Goal: Information Seeking & Learning: Learn about a topic

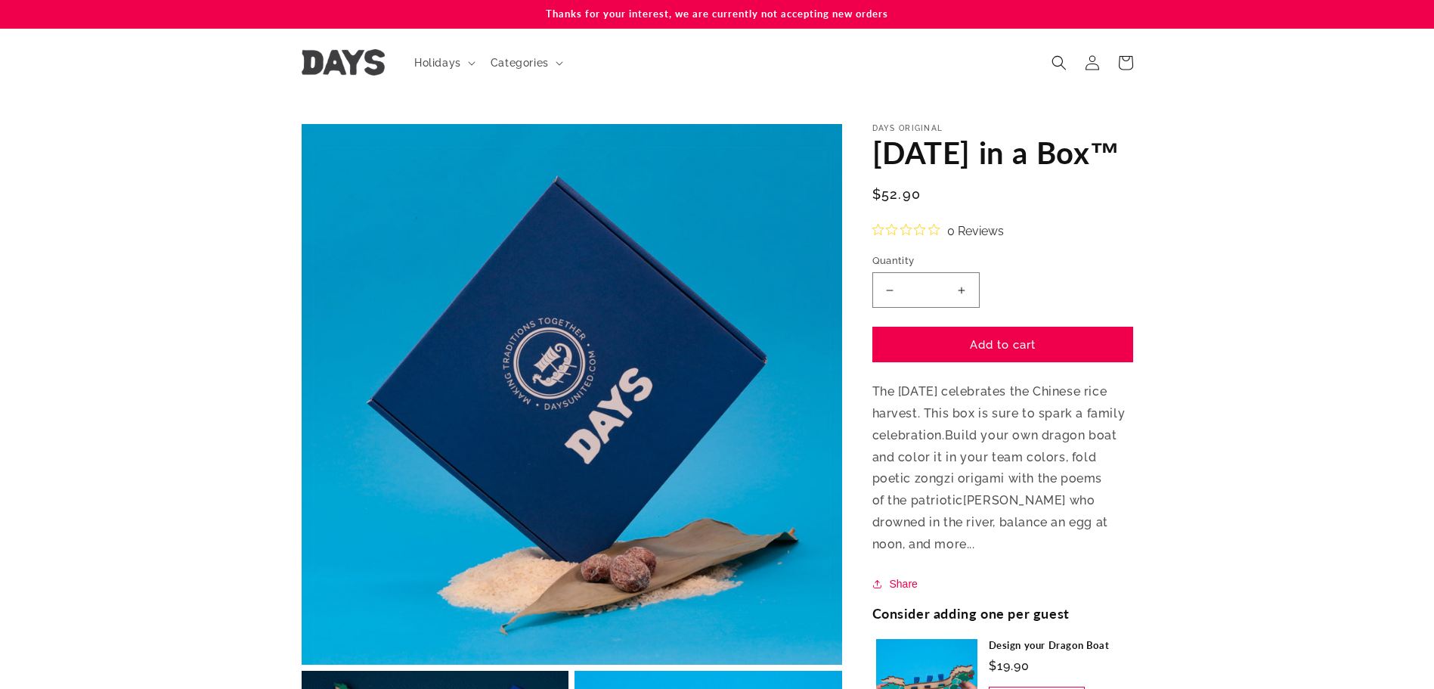
click at [367, 70] on img at bounding box center [343, 62] width 83 height 26
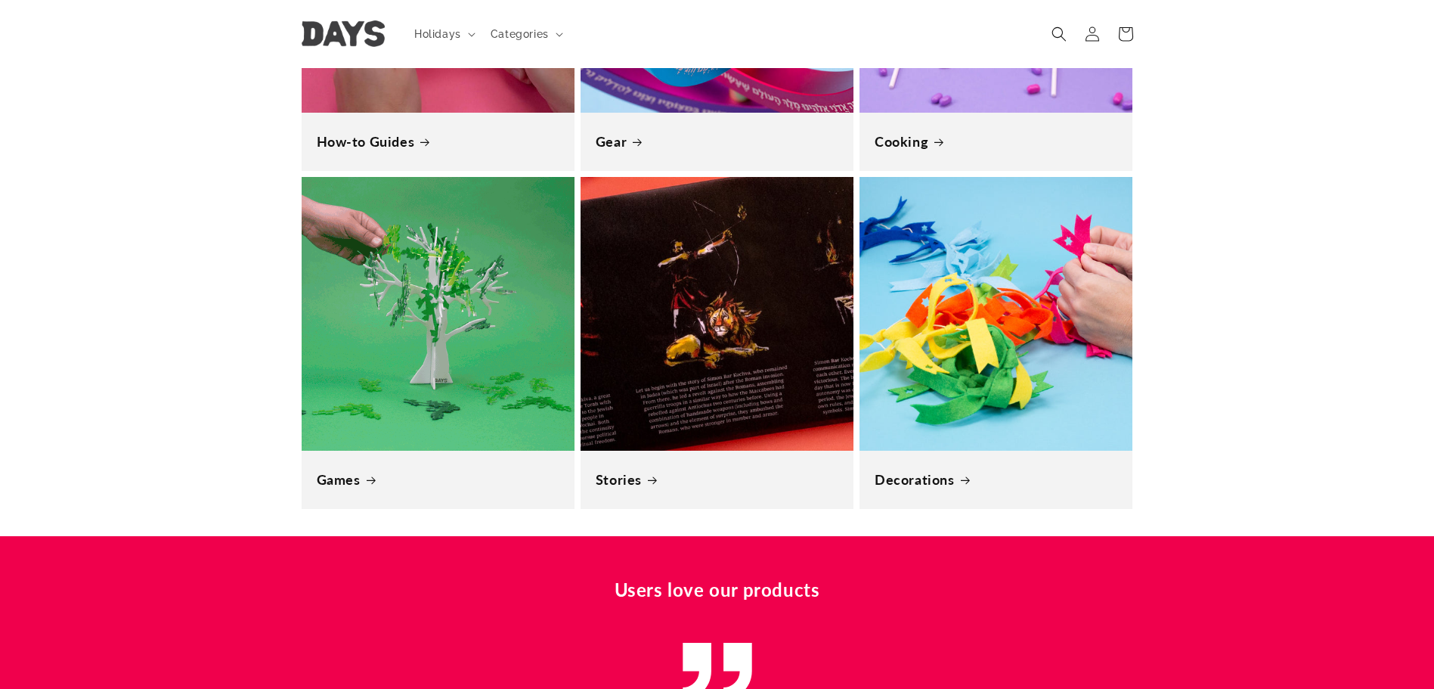
scroll to position [0, 1434]
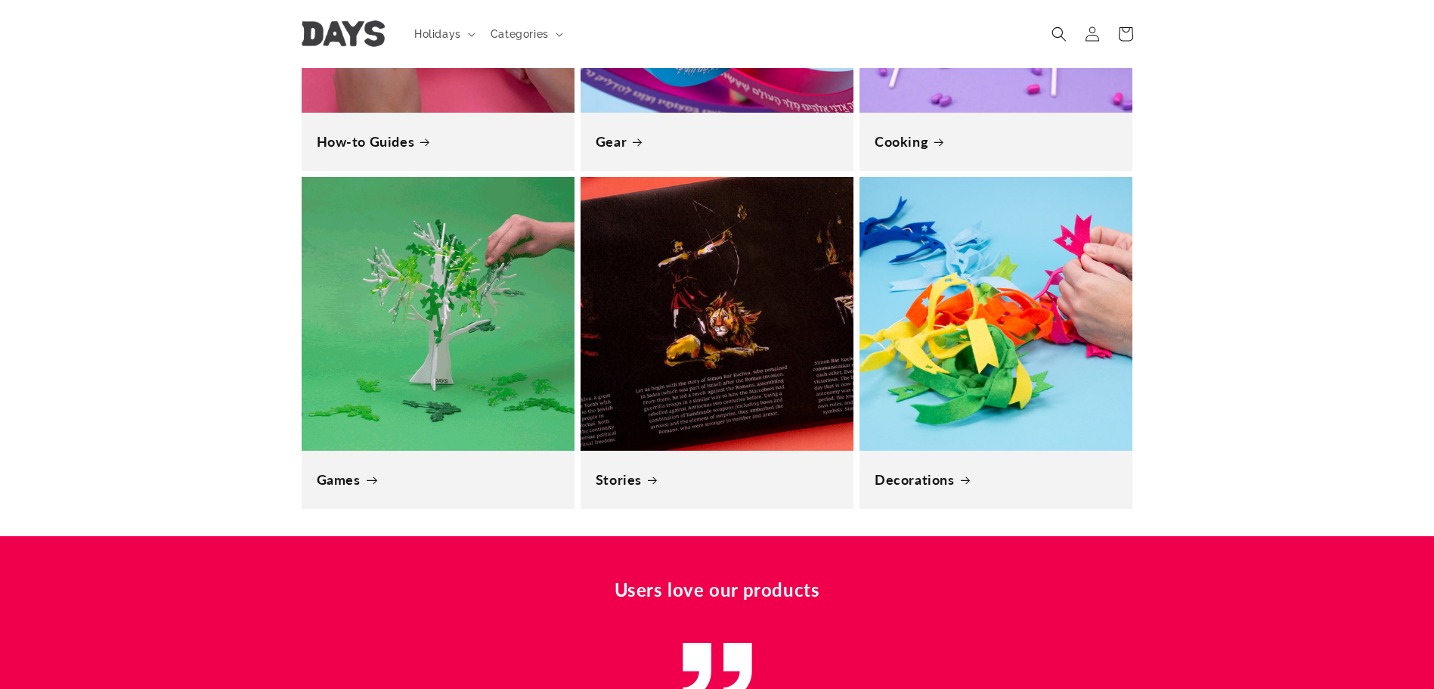
click at [519, 471] on link "Games" at bounding box center [438, 479] width 243 height 17
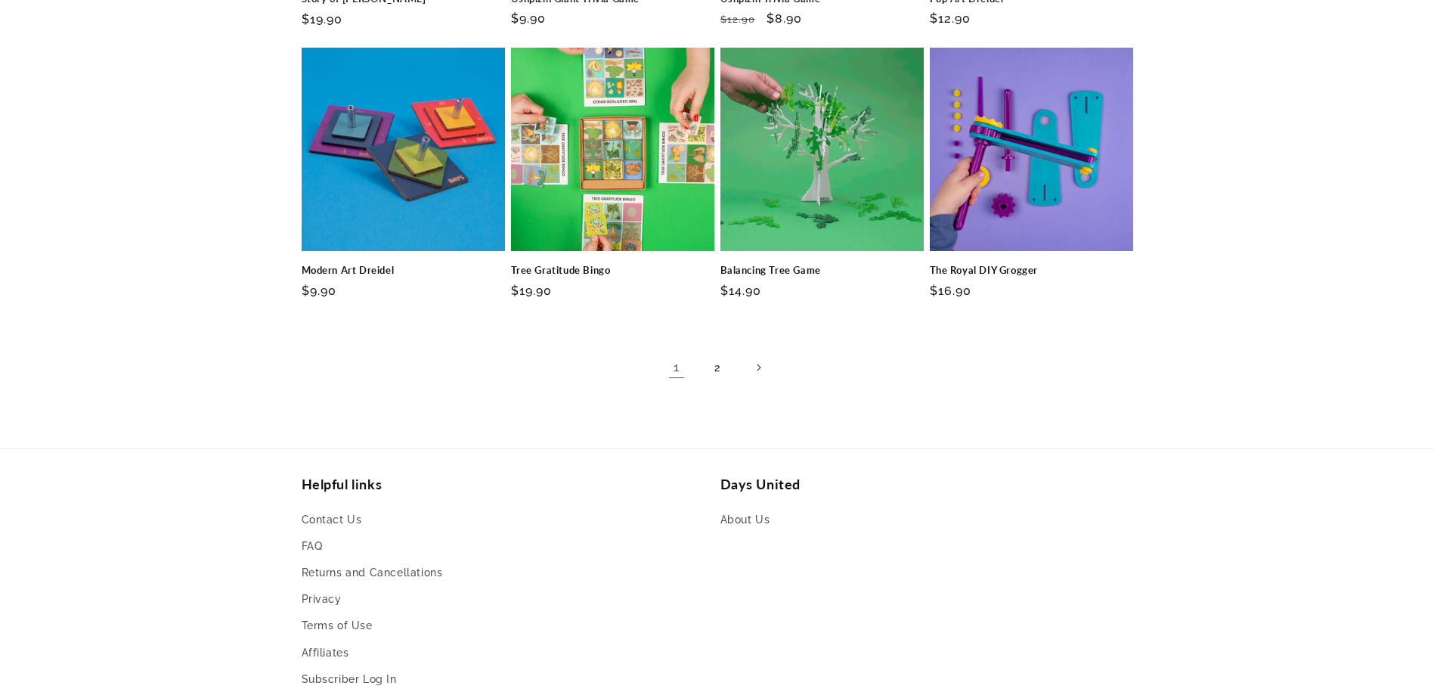
scroll to position [1058, 0]
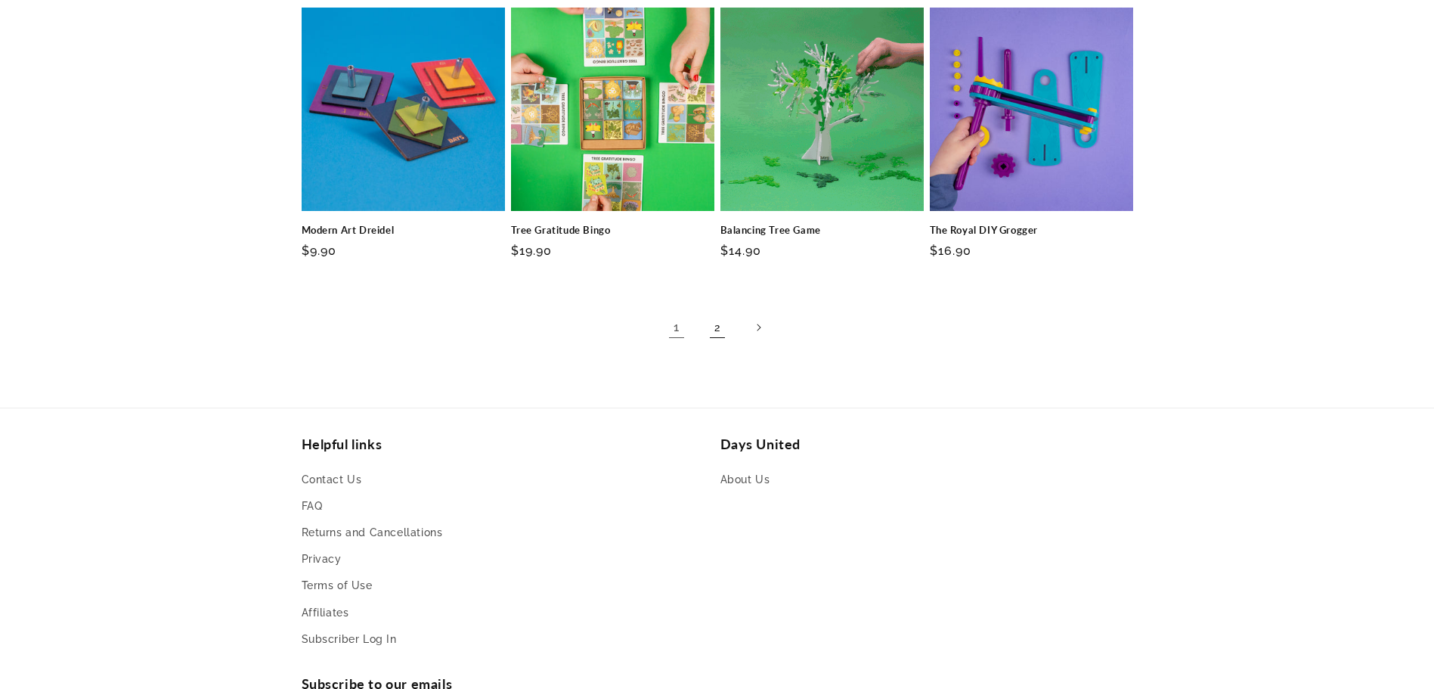
click at [717, 329] on link "2" at bounding box center [717, 327] width 33 height 33
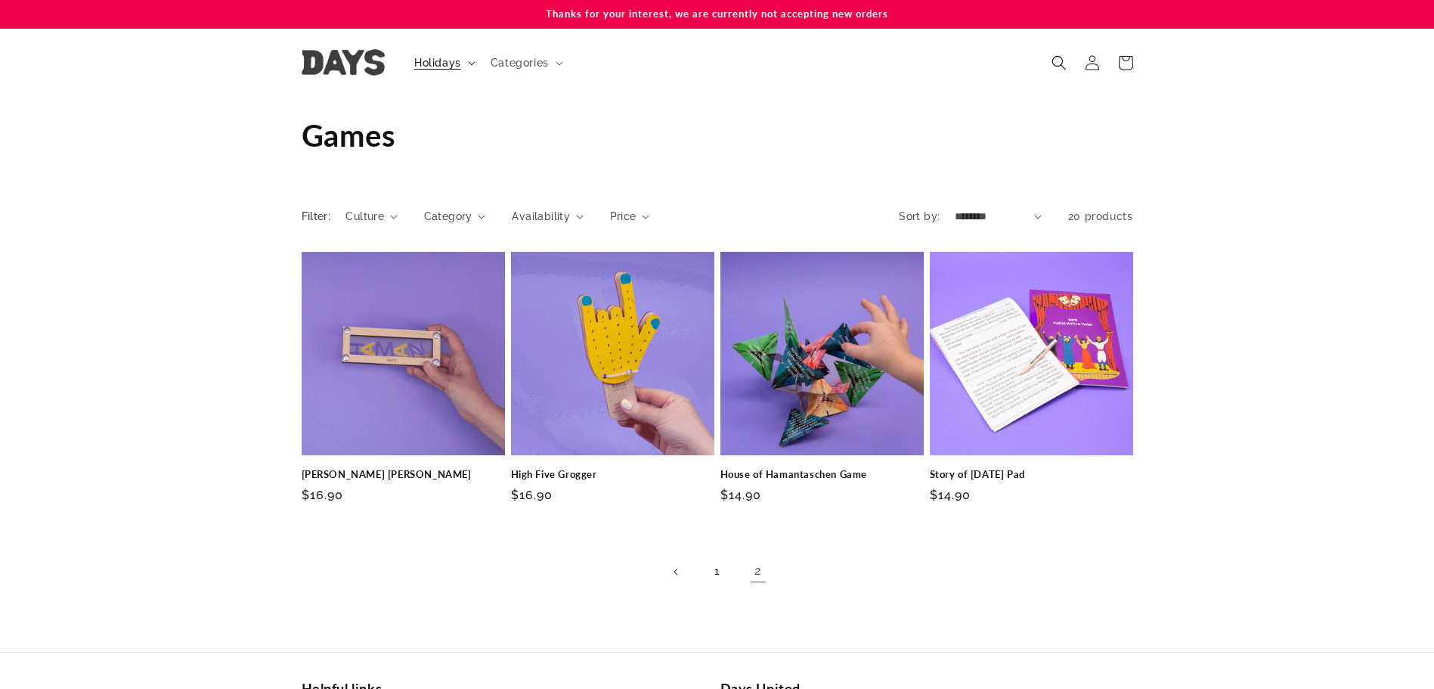
click at [446, 65] on span "Holidays" at bounding box center [437, 63] width 47 height 14
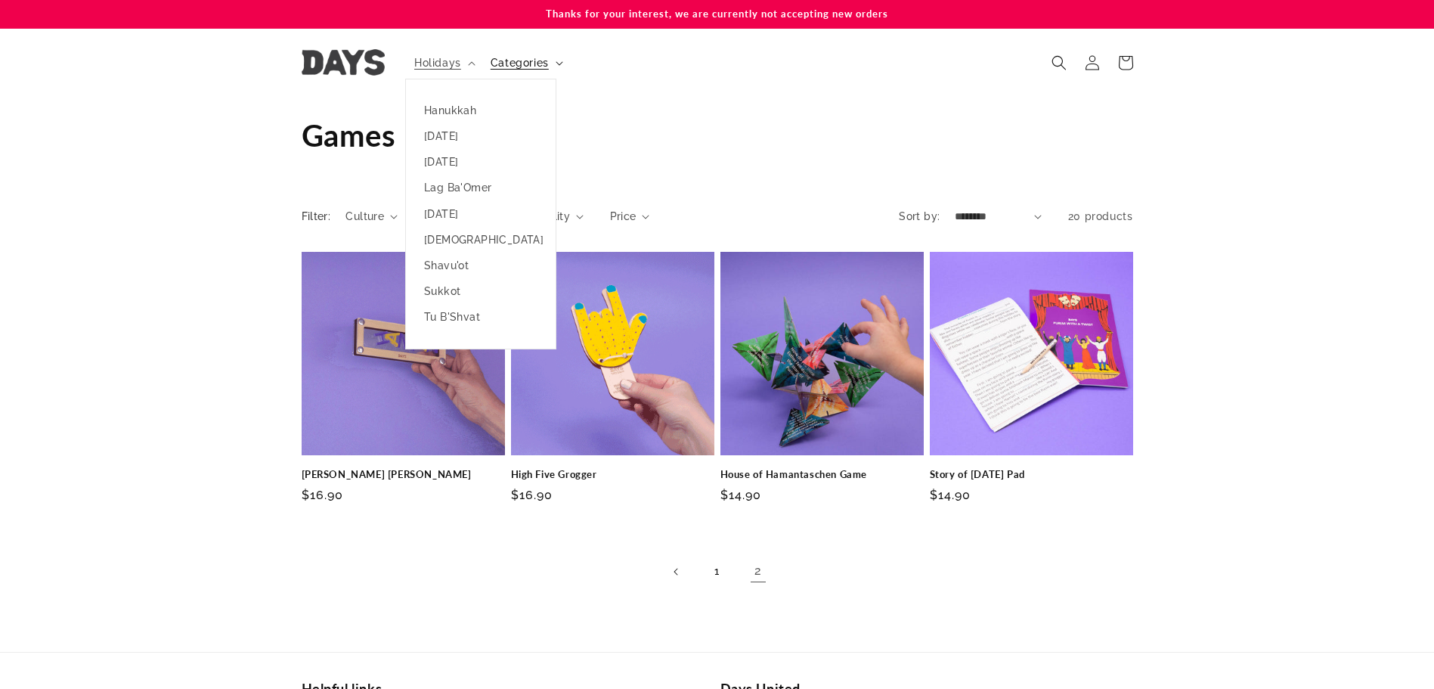
click at [531, 65] on span "Categories" at bounding box center [520, 63] width 58 height 14
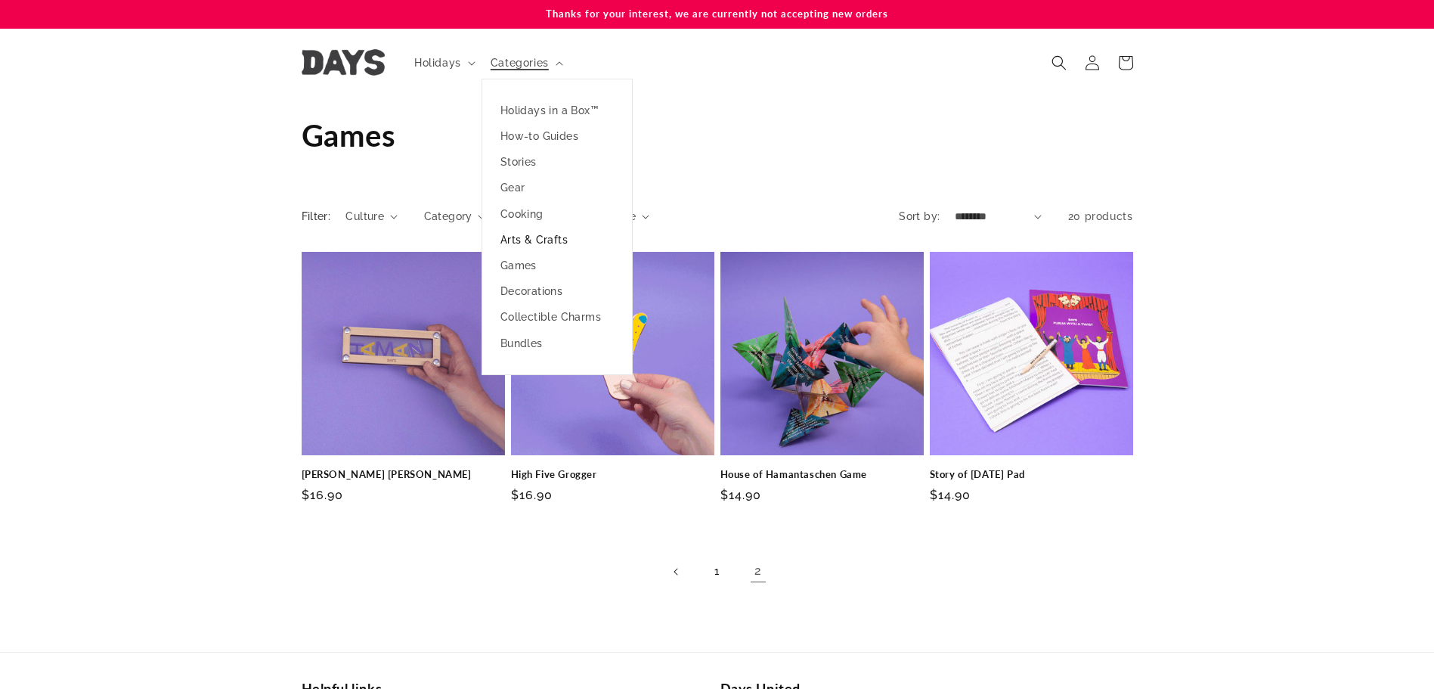
click at [562, 244] on link "Arts & Crafts" at bounding box center [557, 240] width 150 height 26
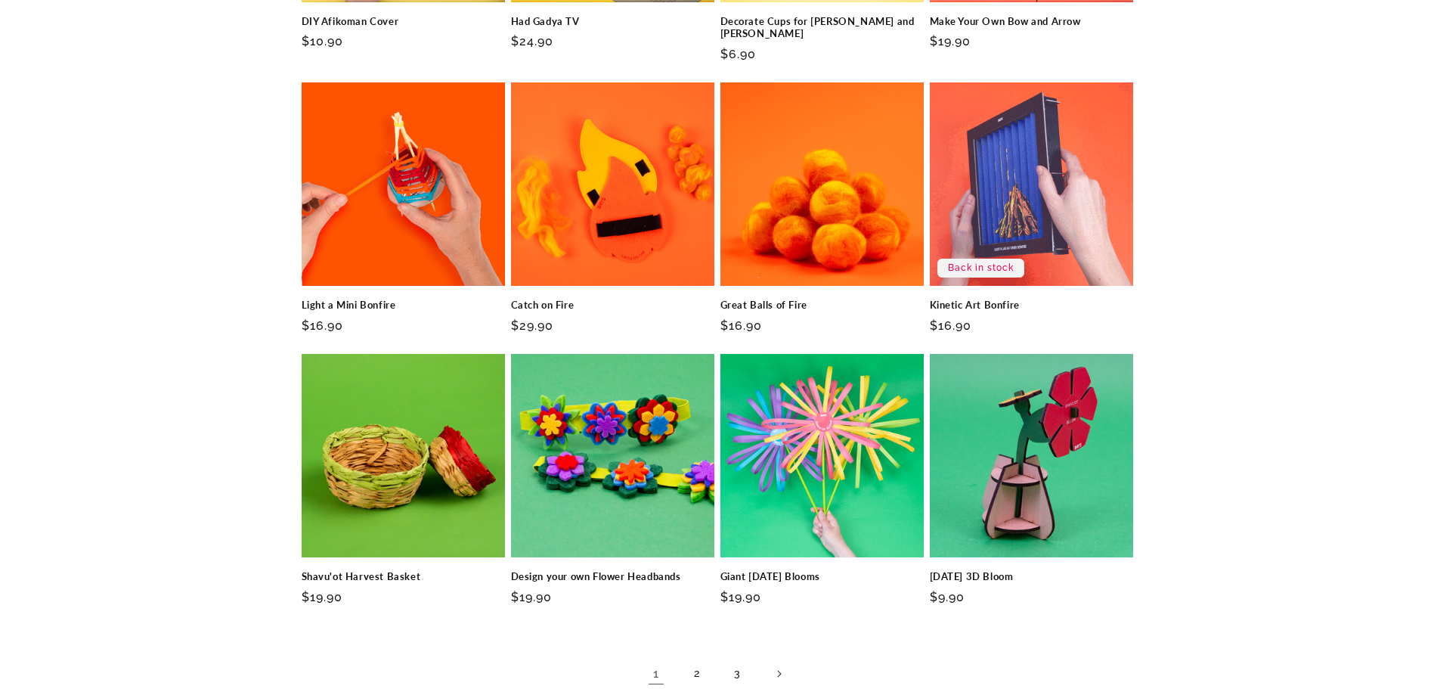
scroll to position [756, 0]
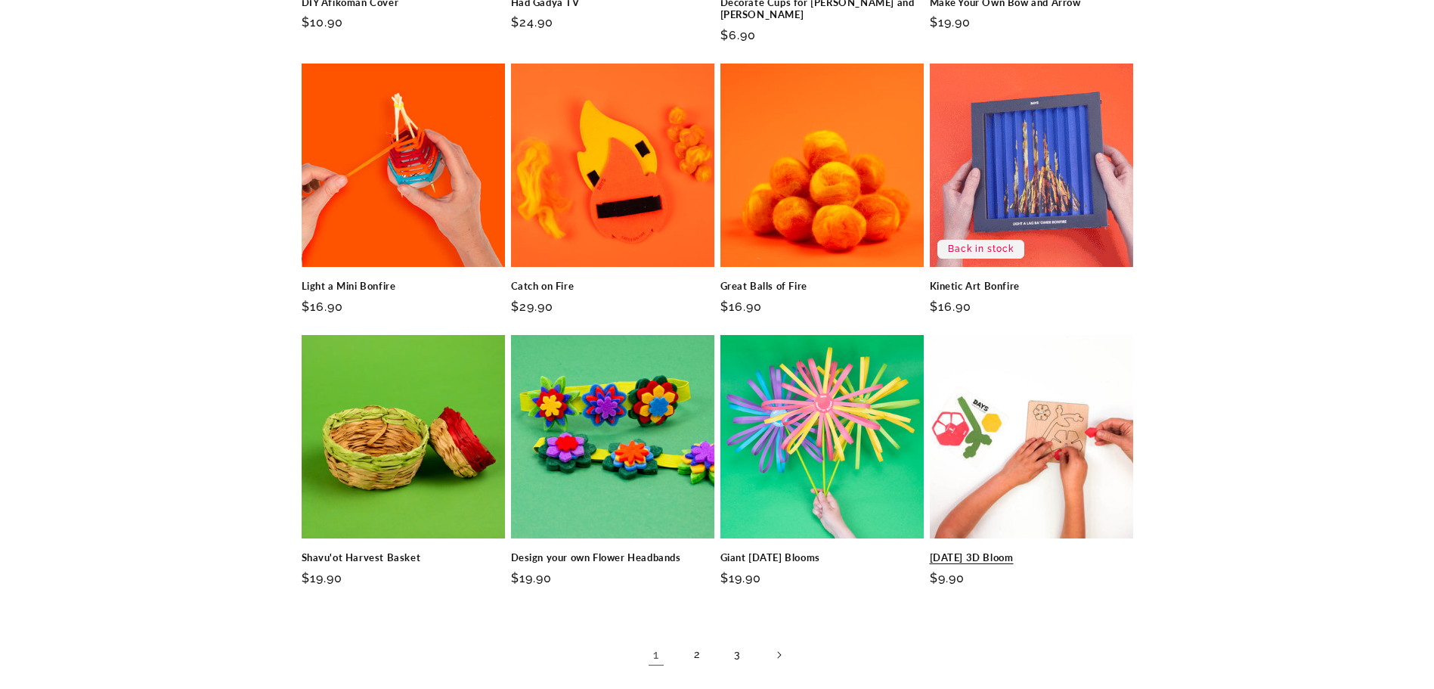
click at [1002, 551] on link "[DATE] 3D Bloom" at bounding box center [1031, 557] width 203 height 13
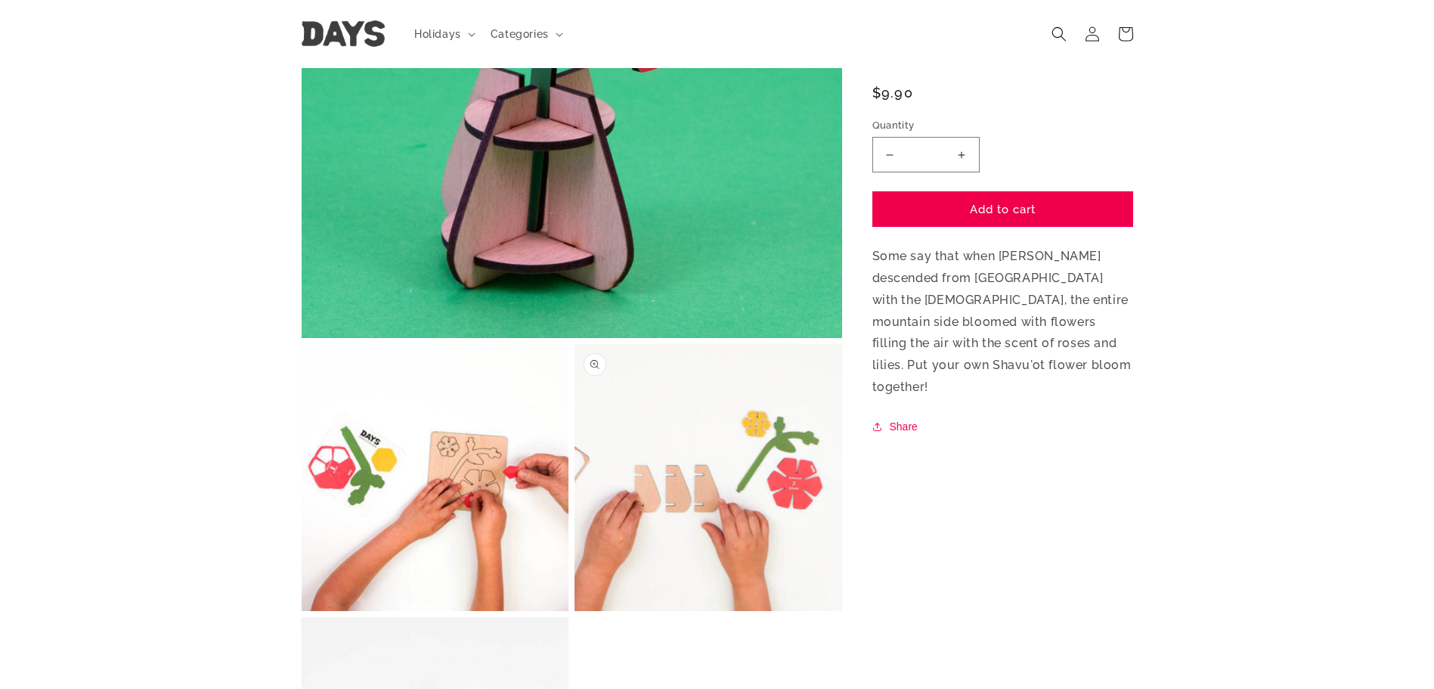
scroll to position [302, 0]
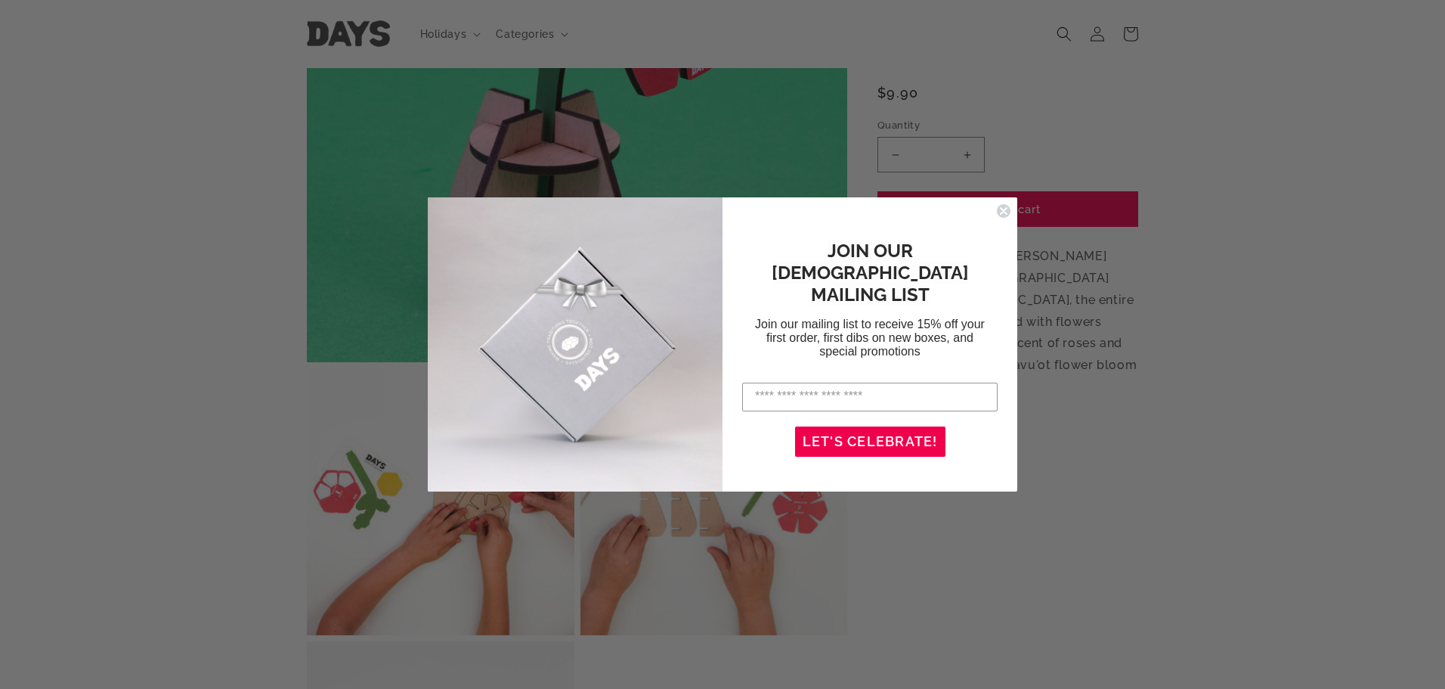
click at [1008, 215] on circle "Close dialog" at bounding box center [1004, 210] width 14 height 14
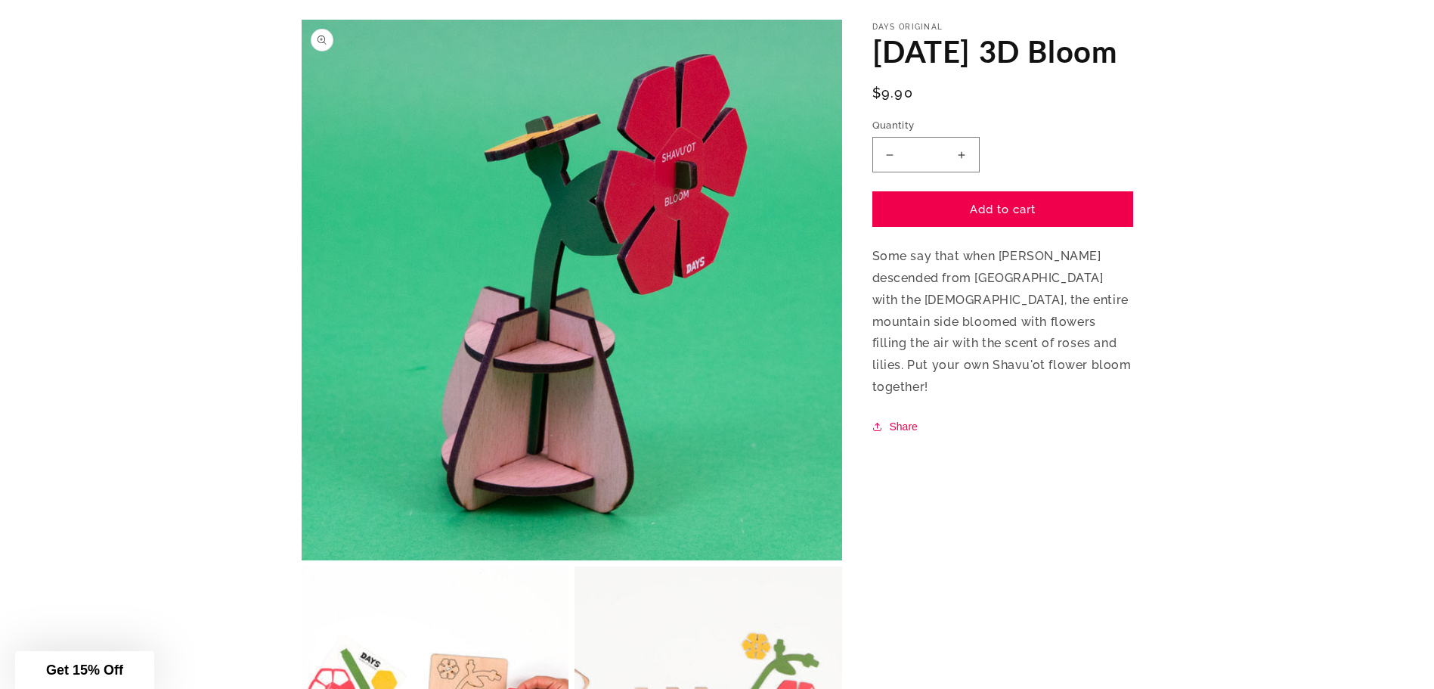
scroll to position [0, 0]
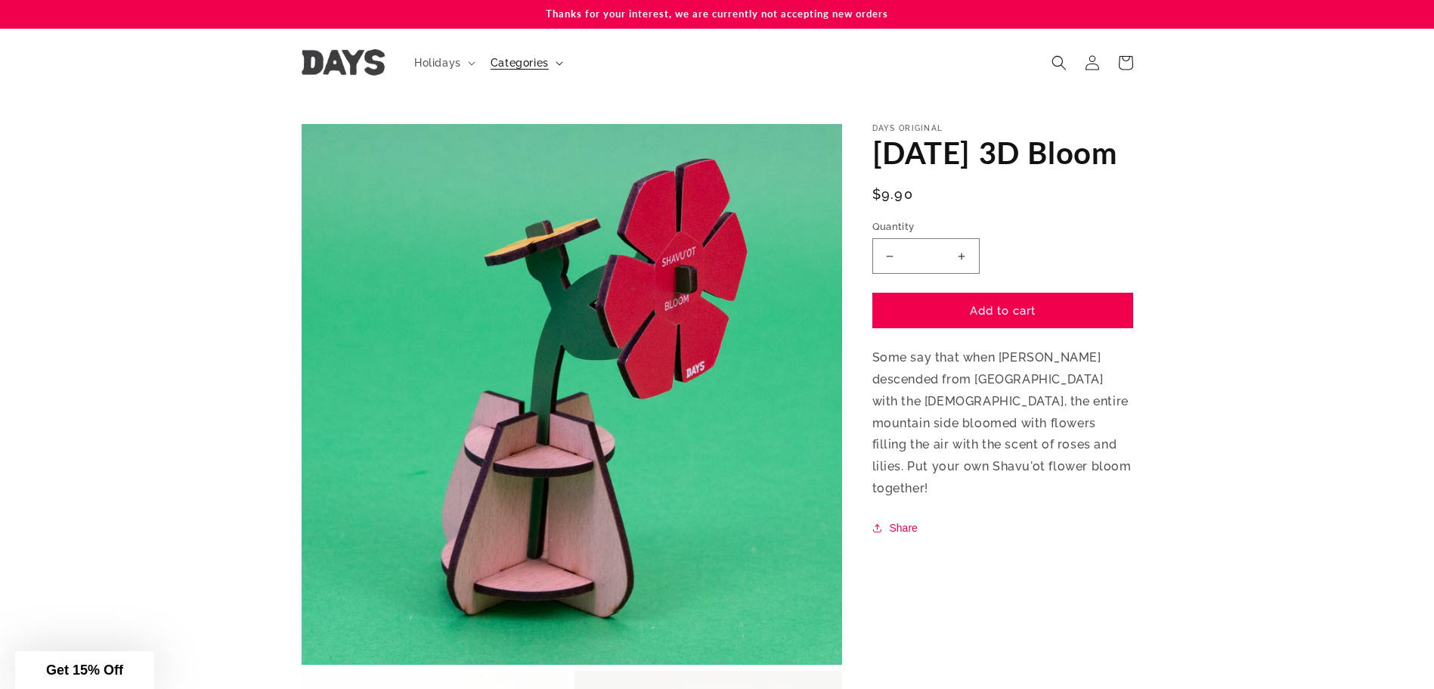
click at [540, 64] on span "Categories" at bounding box center [520, 63] width 58 height 14
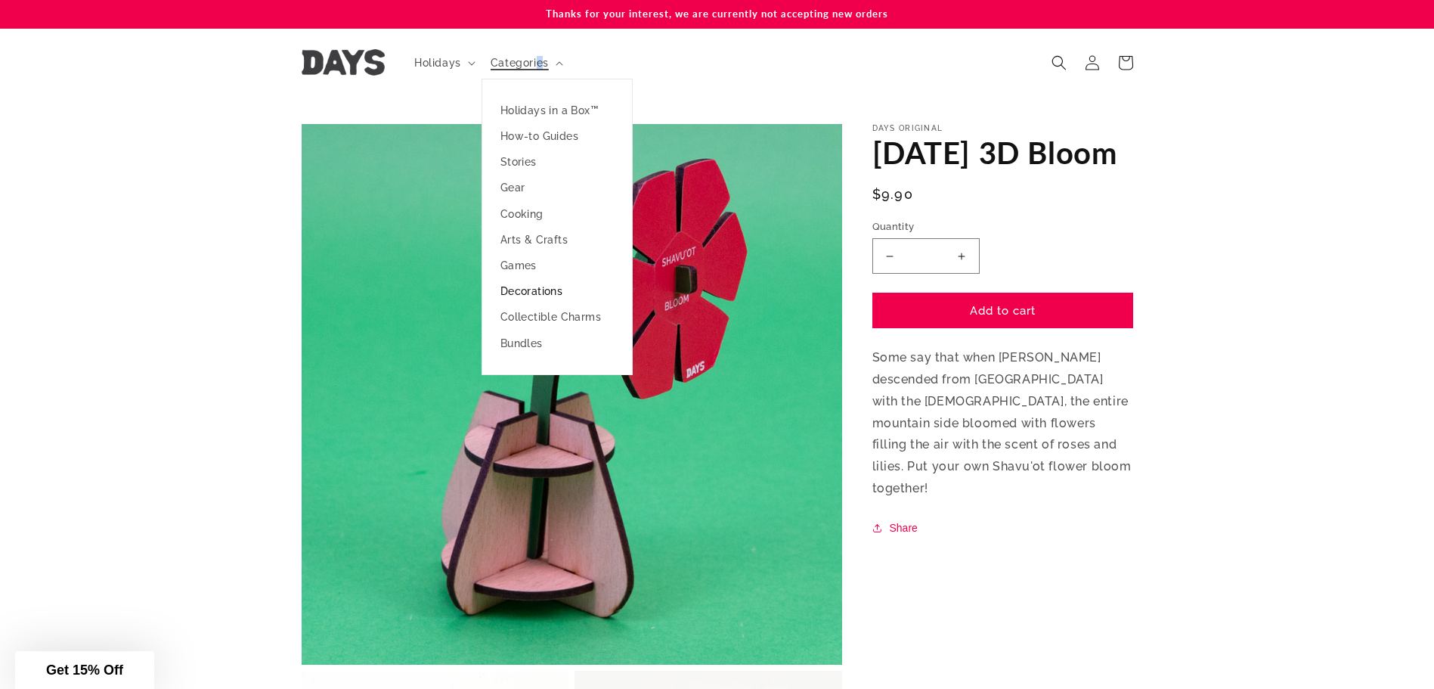
click at [541, 298] on link "Decorations" at bounding box center [557, 291] width 150 height 26
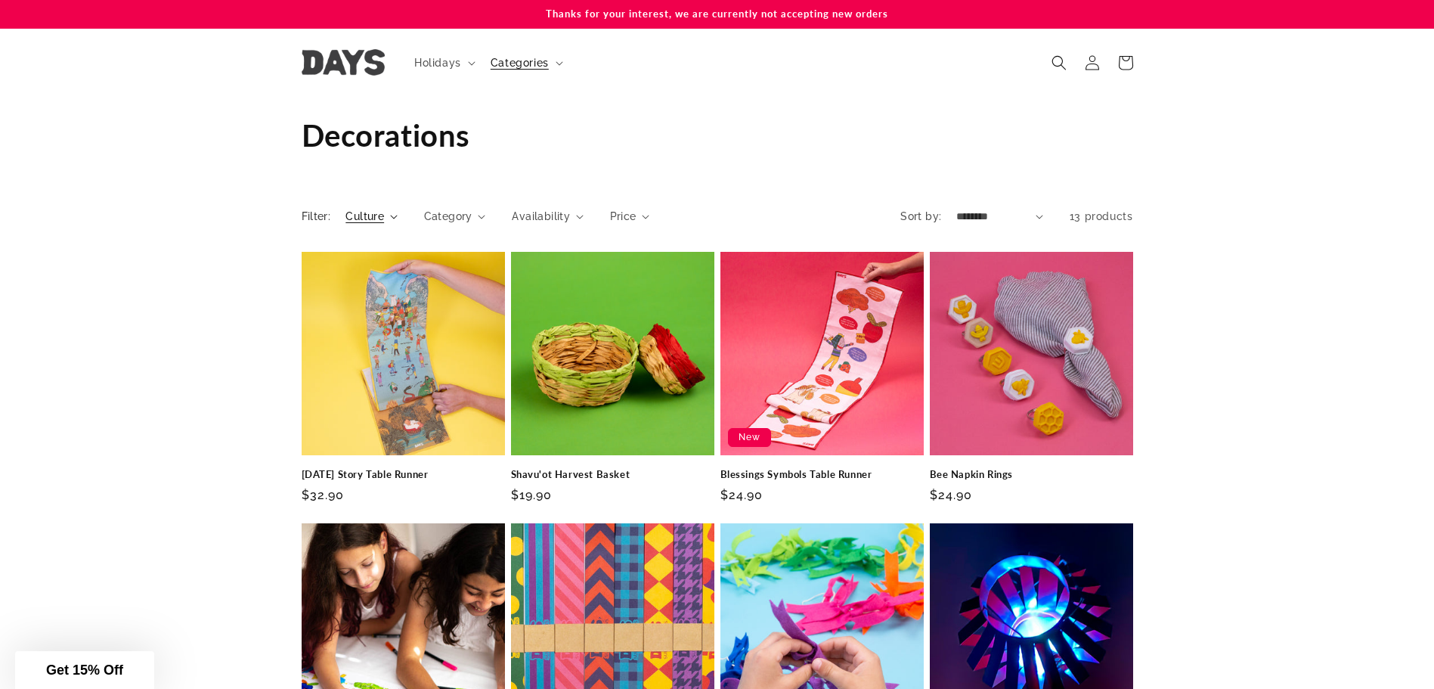
click at [385, 216] on summary "Culture" at bounding box center [370, 217] width 51 height 16
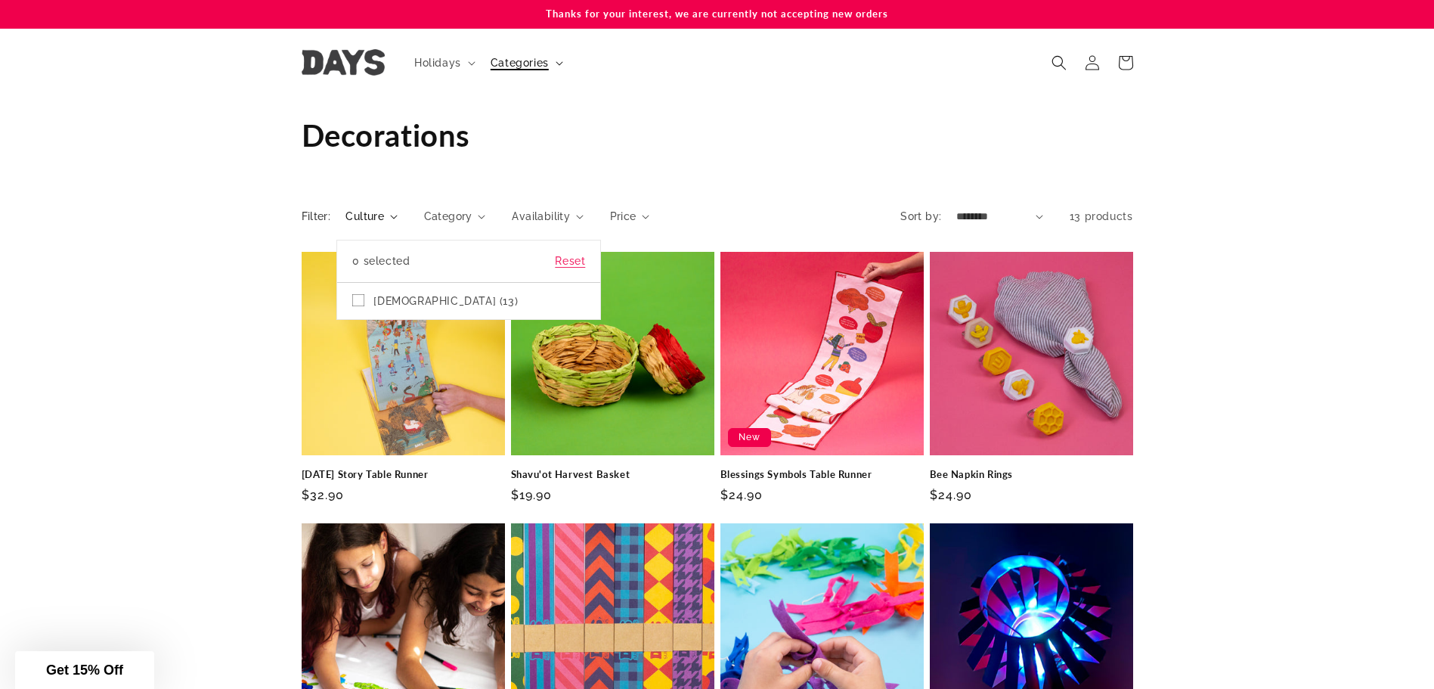
click at [542, 57] on span "Categories" at bounding box center [520, 63] width 58 height 14
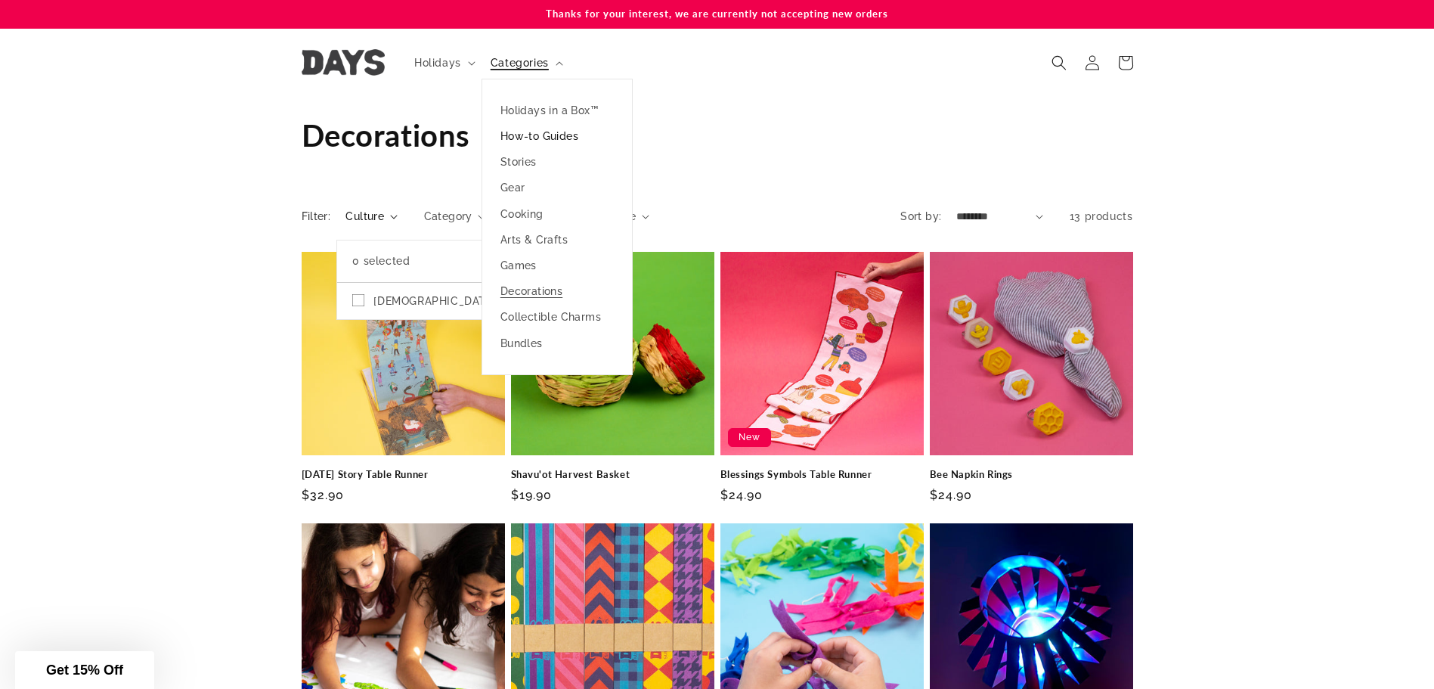
click at [546, 135] on link "How-to Guides" at bounding box center [557, 136] width 150 height 26
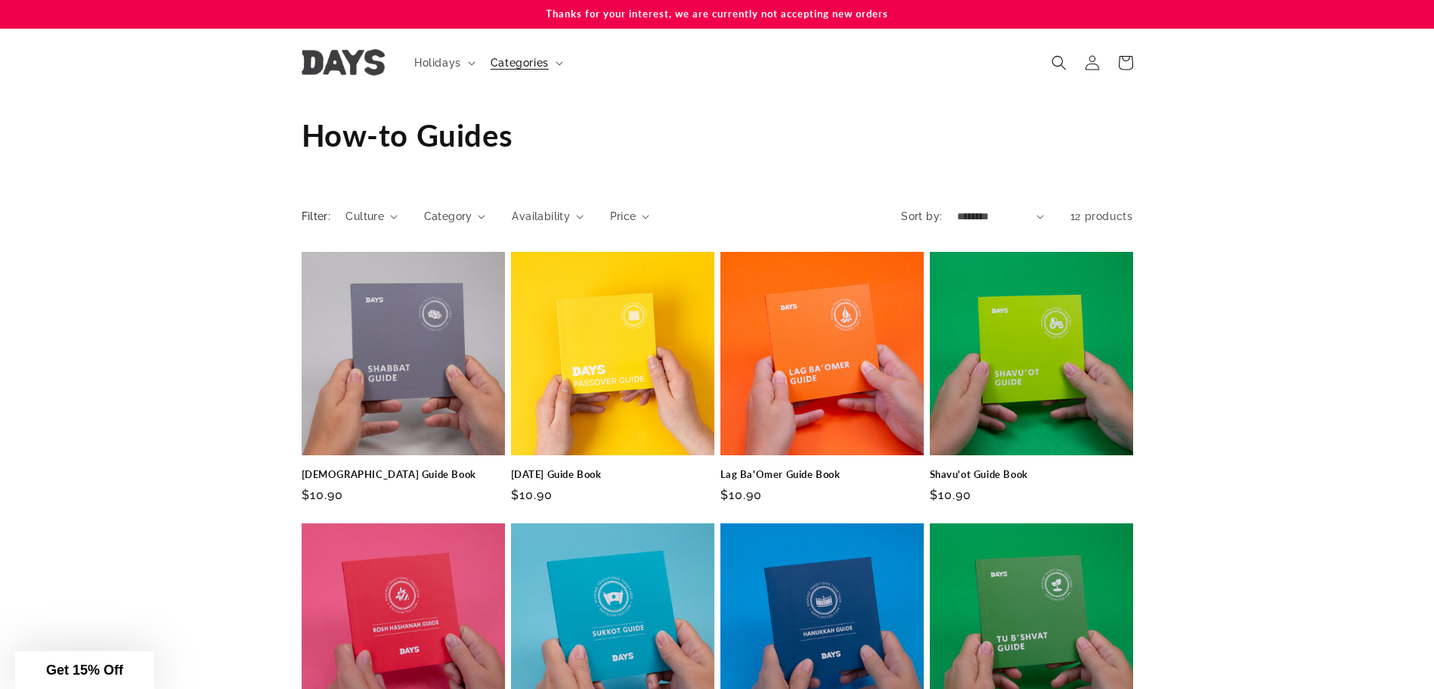
click at [351, 46] on link at bounding box center [343, 63] width 94 height 38
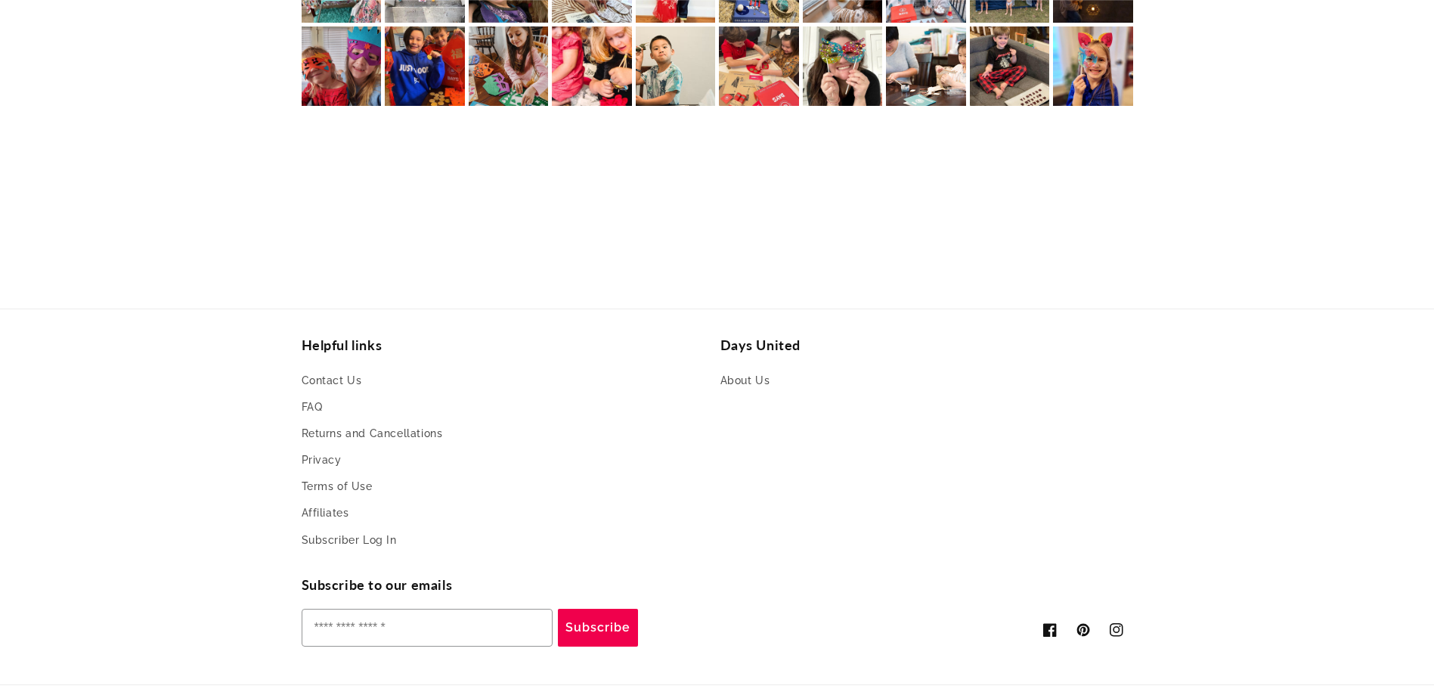
scroll to position [3569, 0]
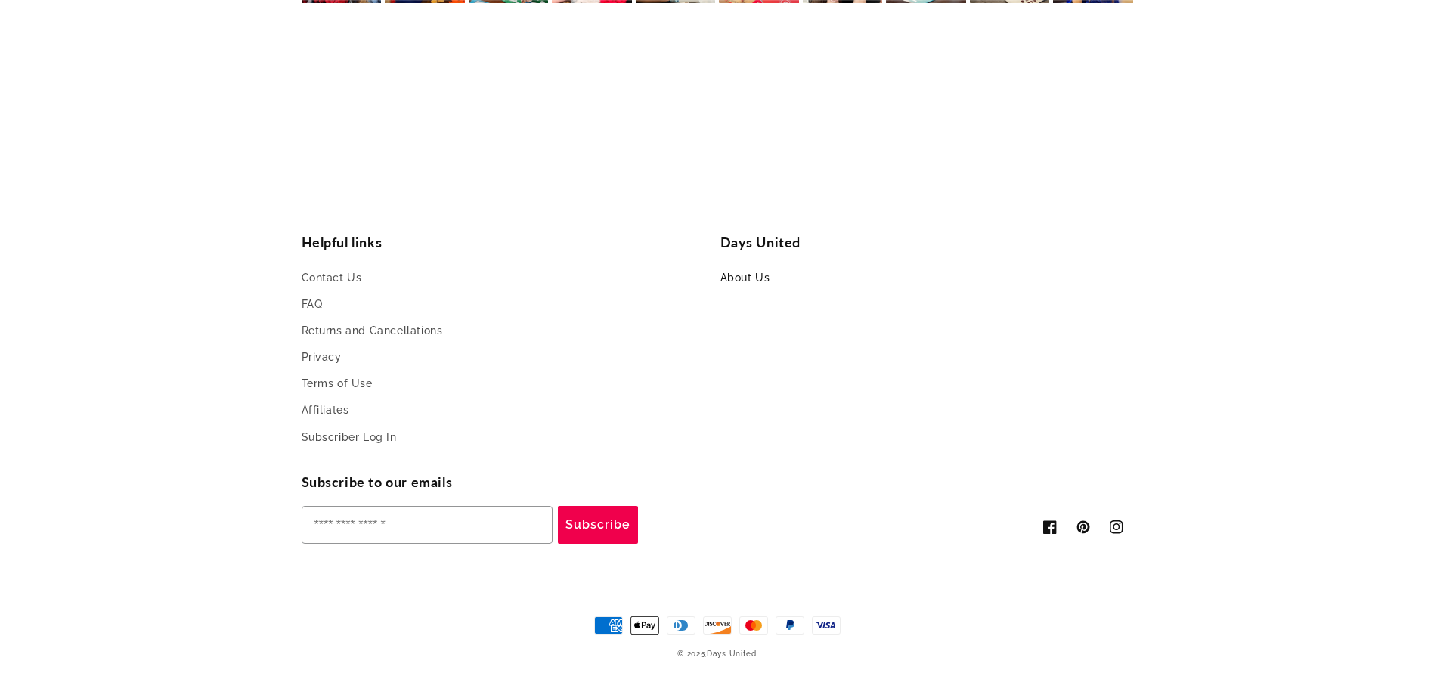
click at [757, 280] on link "About Us" at bounding box center [745, 279] width 50 height 23
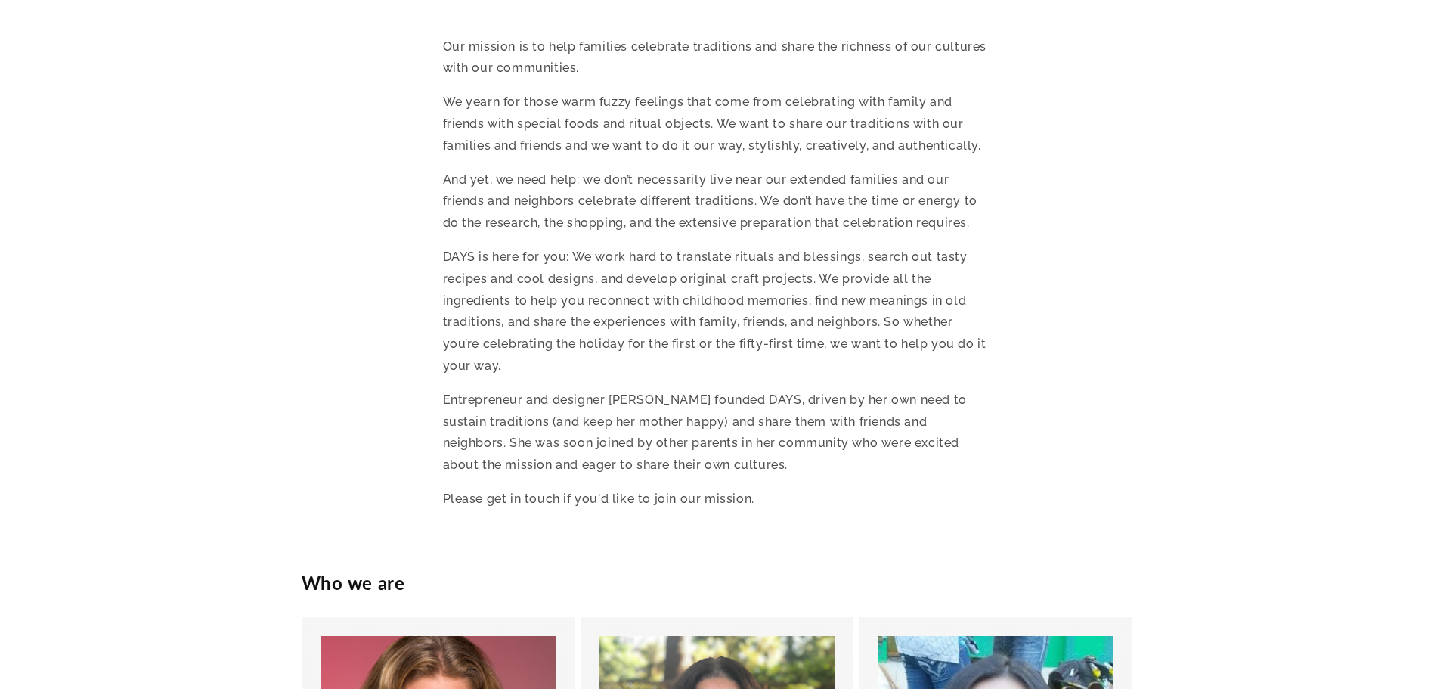
scroll to position [680, 0]
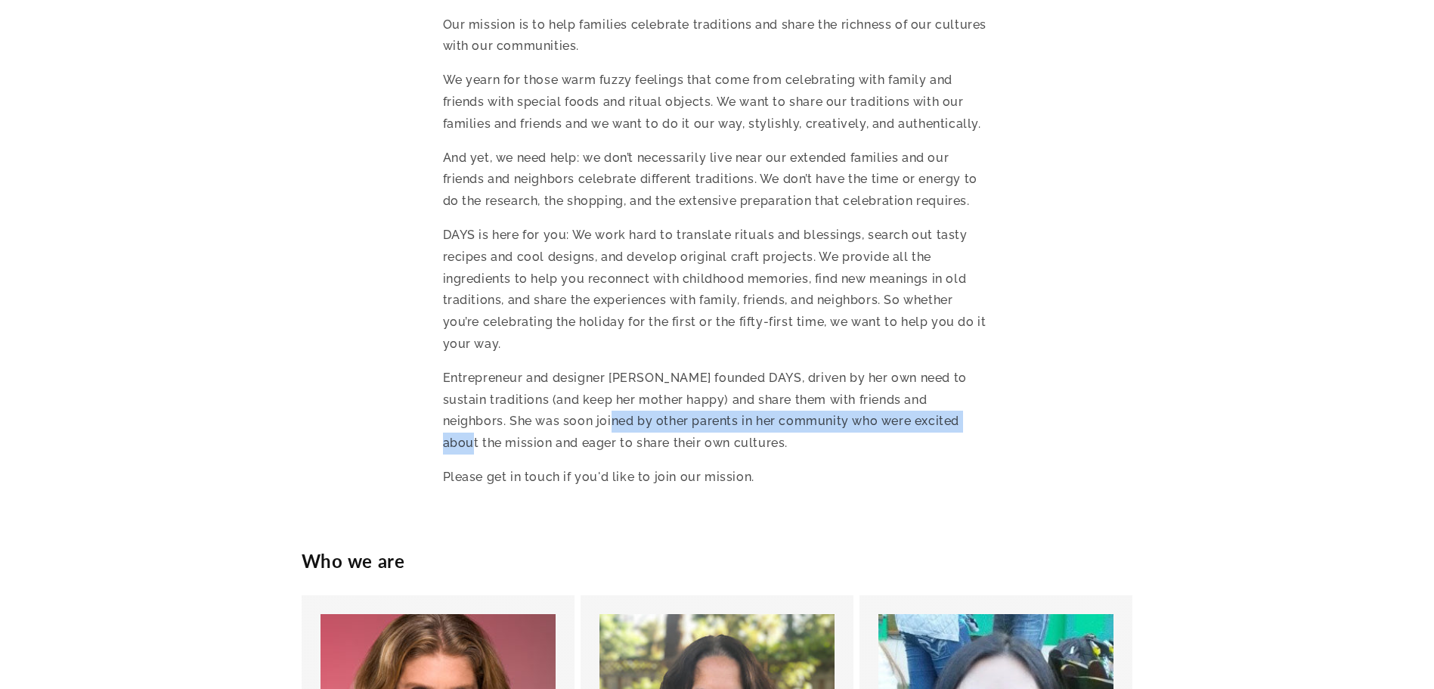
drag, startPoint x: 731, startPoint y: 423, endPoint x: 910, endPoint y: 421, distance: 179.2
click at [910, 421] on p "Entrepreneur and designer Maya Lotan founded DAYS, driven by her own need to su…" at bounding box center [717, 410] width 549 height 87
click at [893, 454] on div "Our mission is to help families celebrate traditions and share the richness of …" at bounding box center [717, 251] width 549 height 474
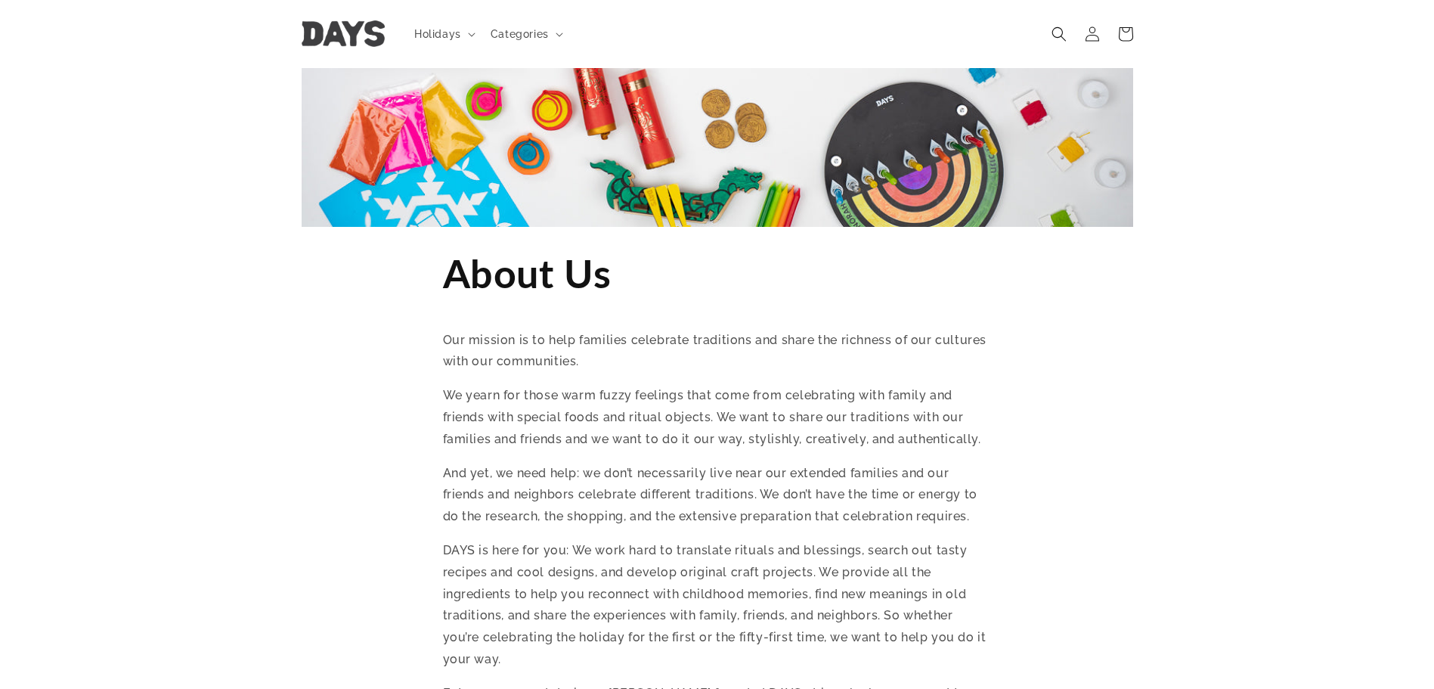
scroll to position [0, 0]
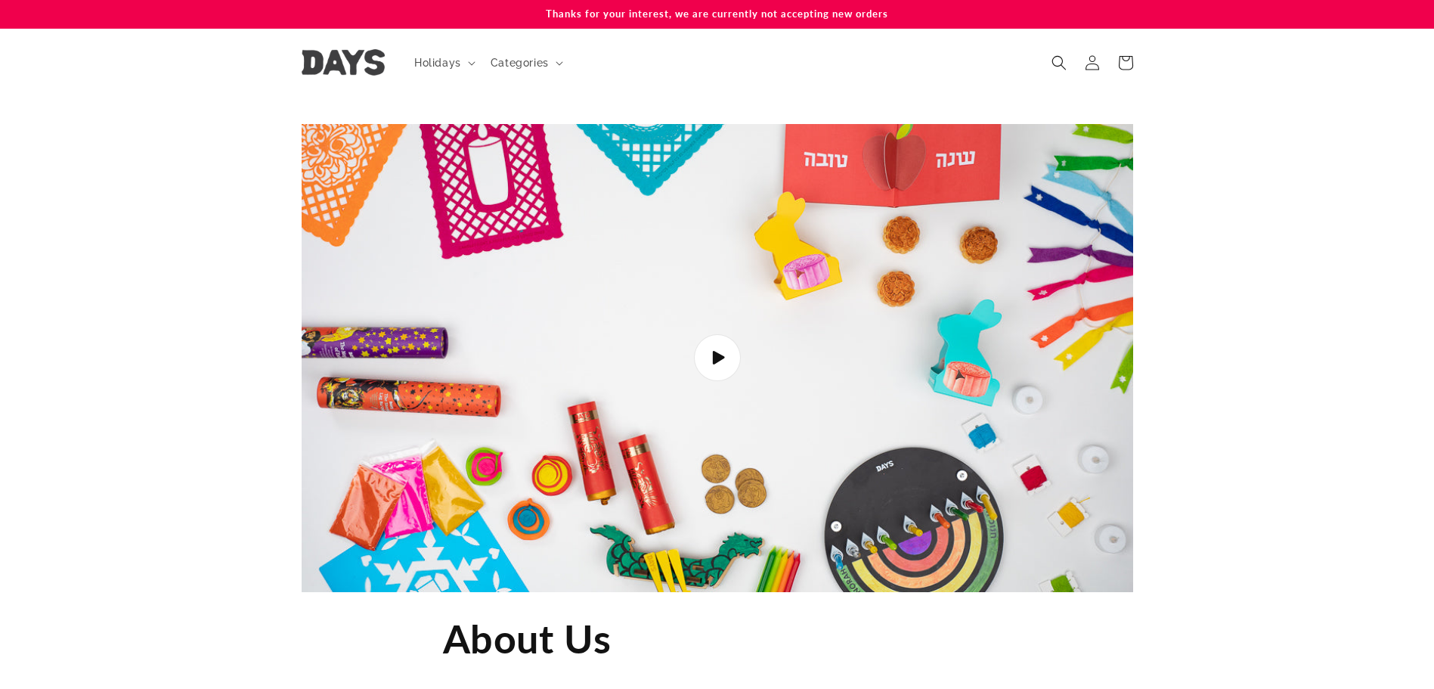
click at [360, 52] on img at bounding box center [343, 62] width 83 height 26
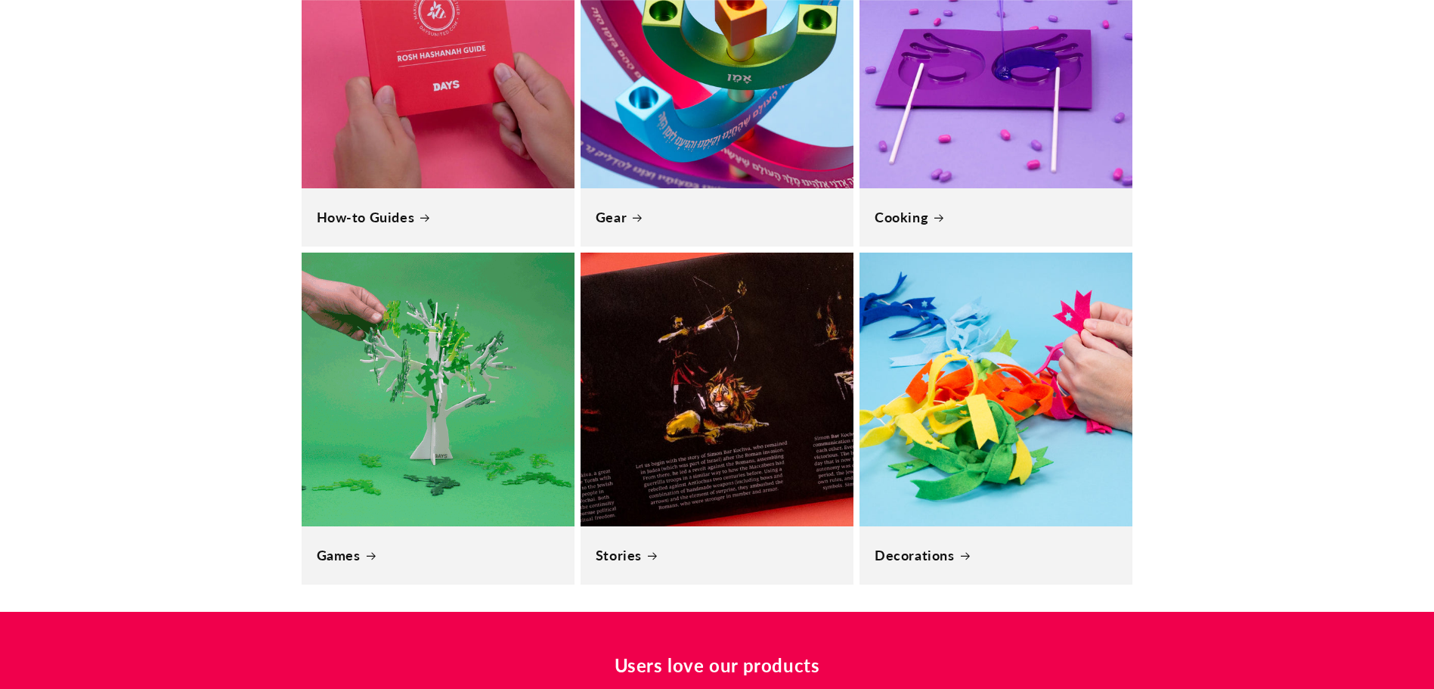
scroll to position [0, 1434]
click at [372, 550] on link "Games" at bounding box center [438, 554] width 243 height 17
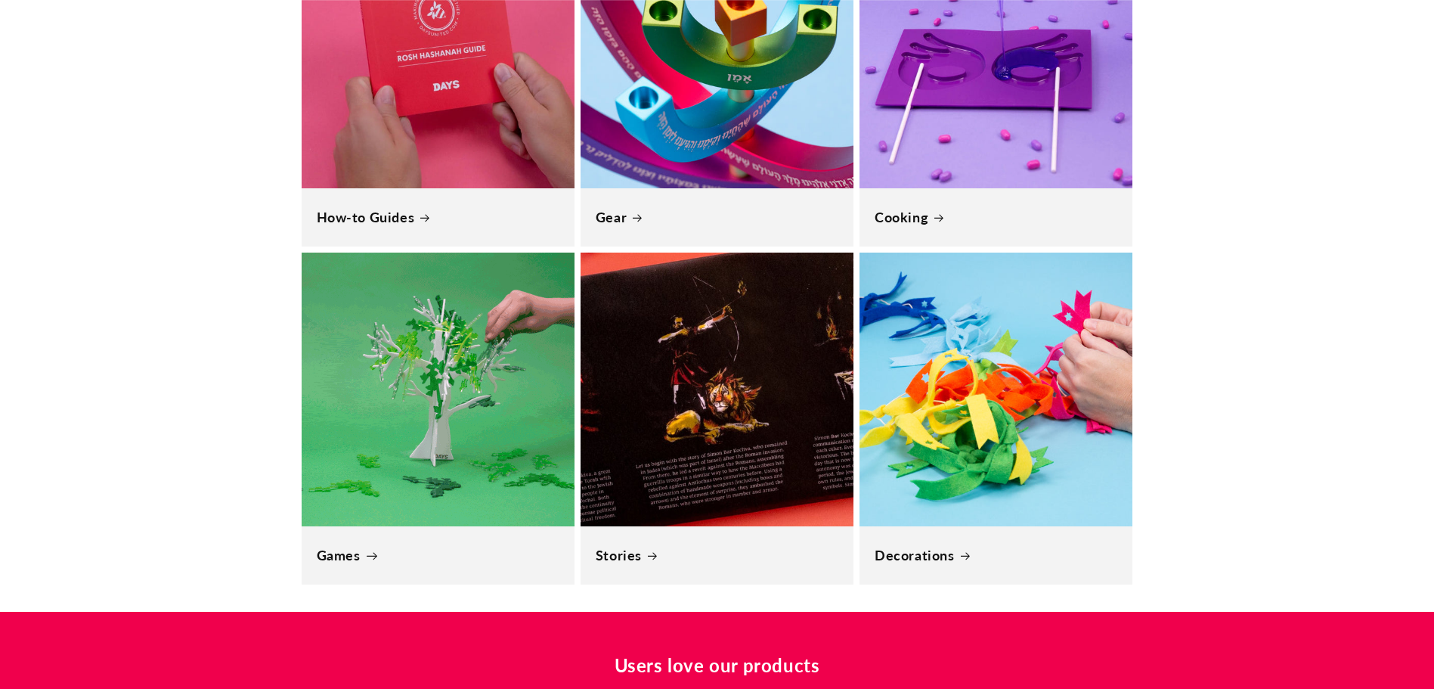
scroll to position [0, 5734]
